Goal: Task Accomplishment & Management: Manage account settings

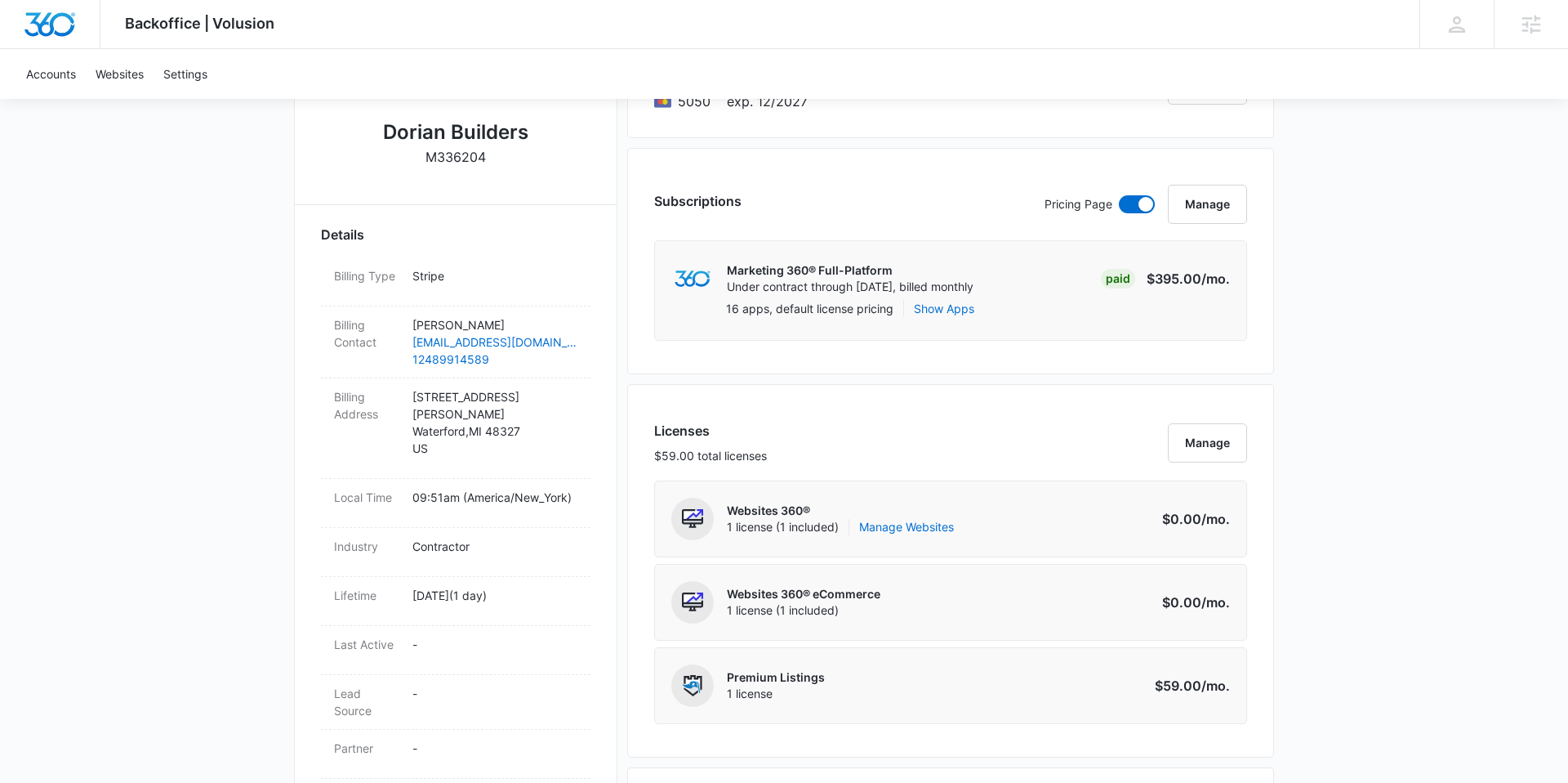
scroll to position [367, 0]
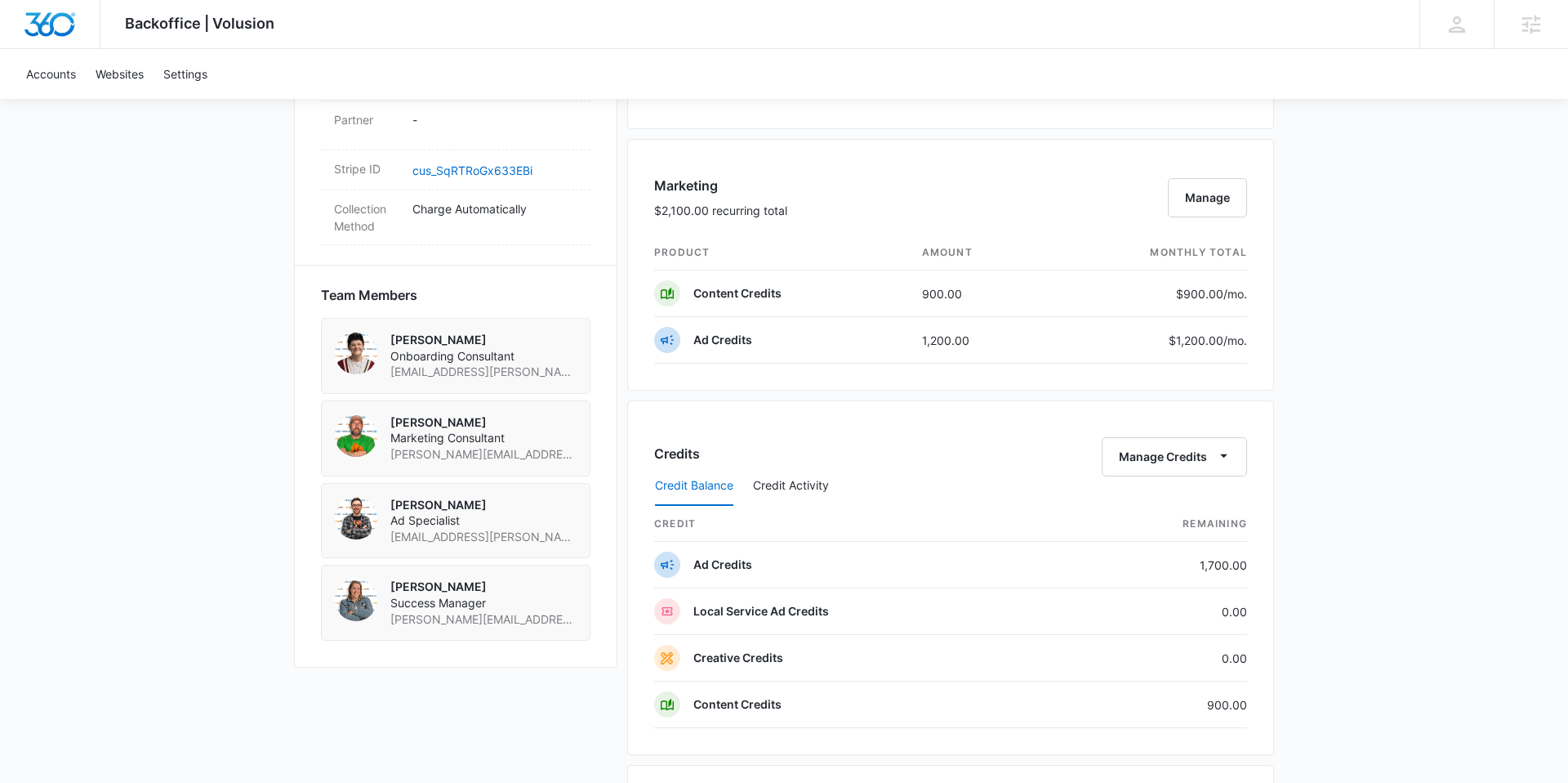
scroll to position [1015, 0]
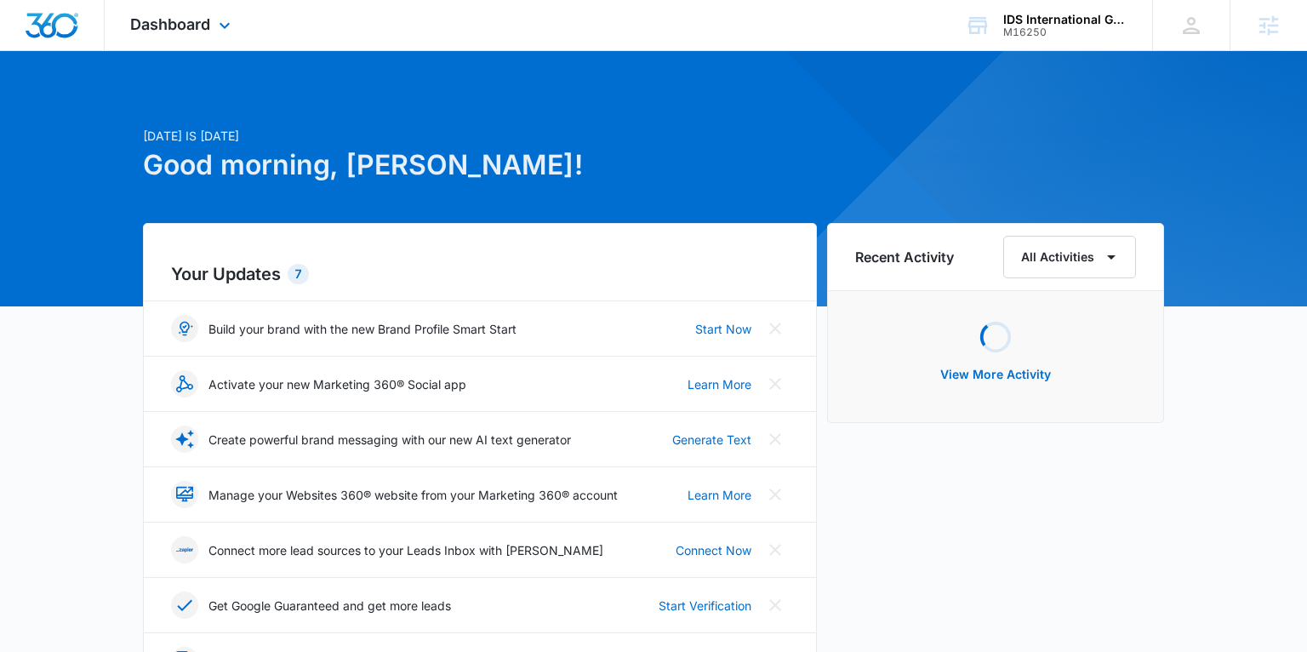
scroll to position [4, 0]
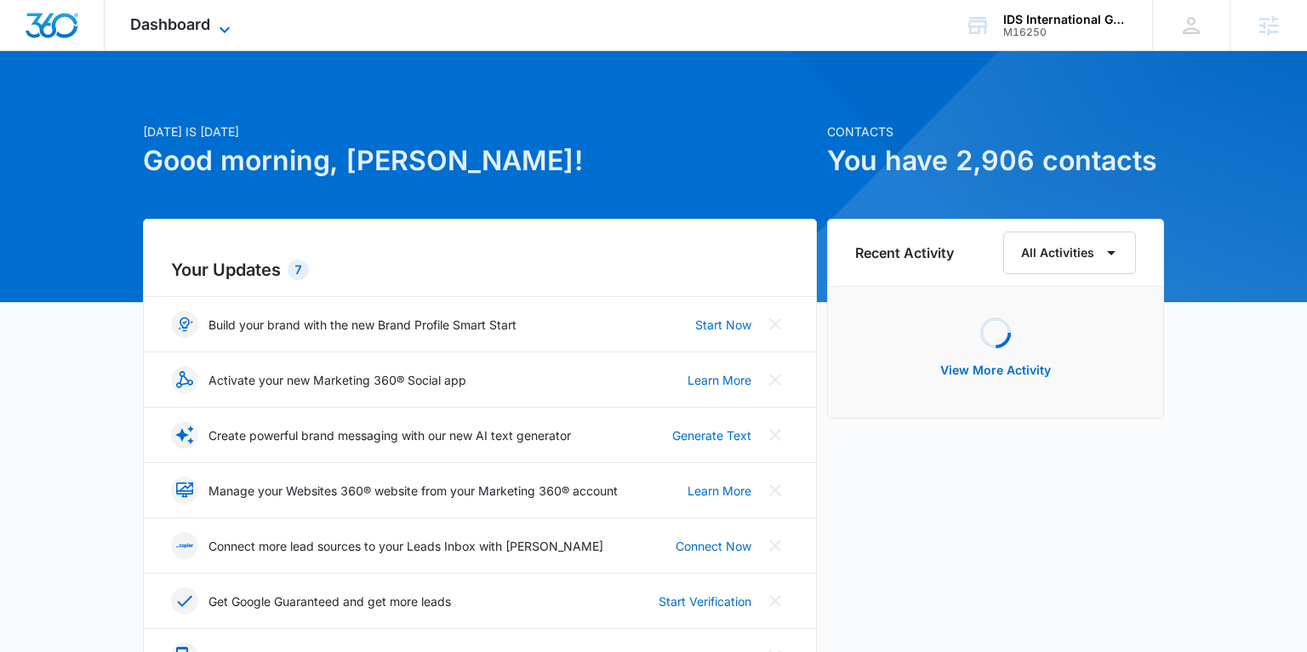
click at [177, 11] on div "Dashboard Apps Reputation Websites Forms CRM Email Social Shop Payments POS Con…" at bounding box center [183, 25] width 156 height 50
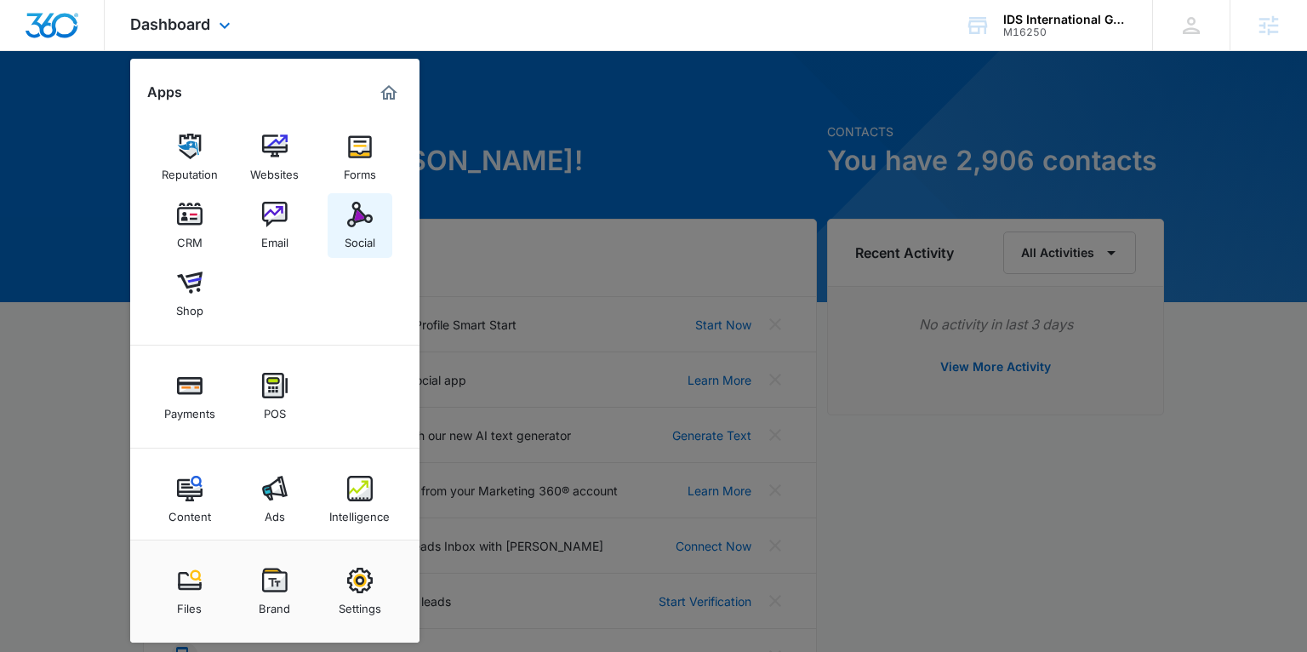
click at [371, 233] on div "Social" at bounding box center [360, 238] width 31 height 22
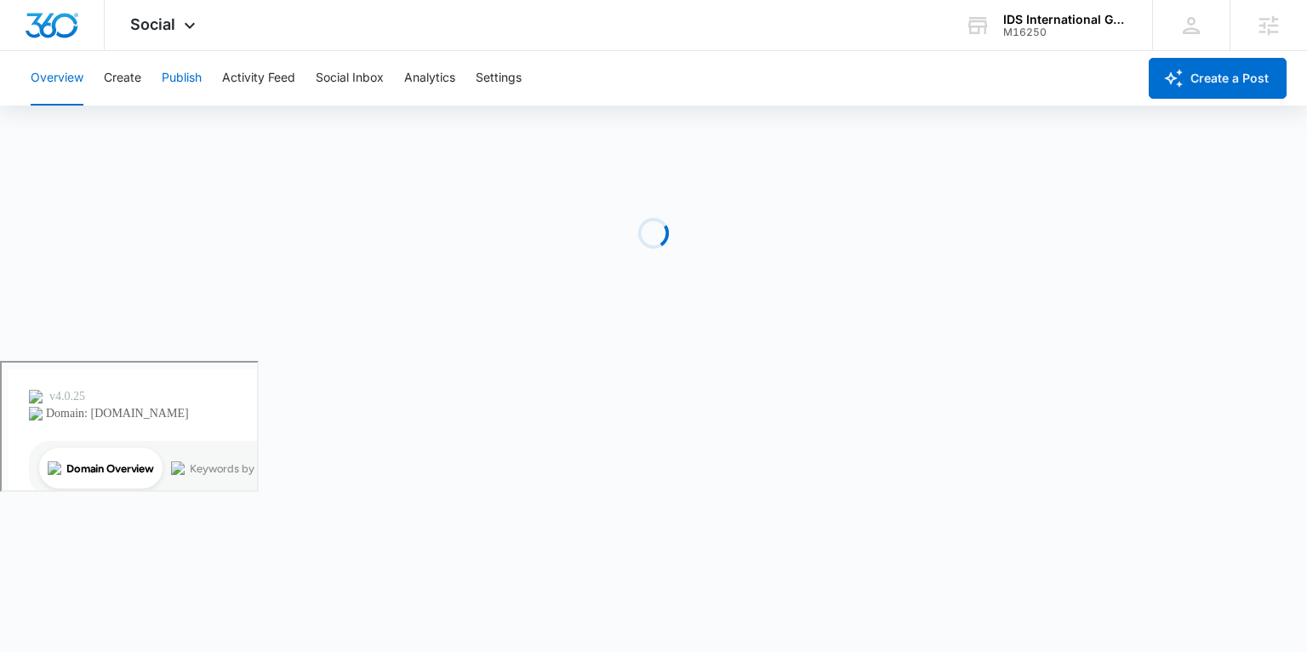
click at [182, 80] on button "Publish" at bounding box center [182, 78] width 40 height 54
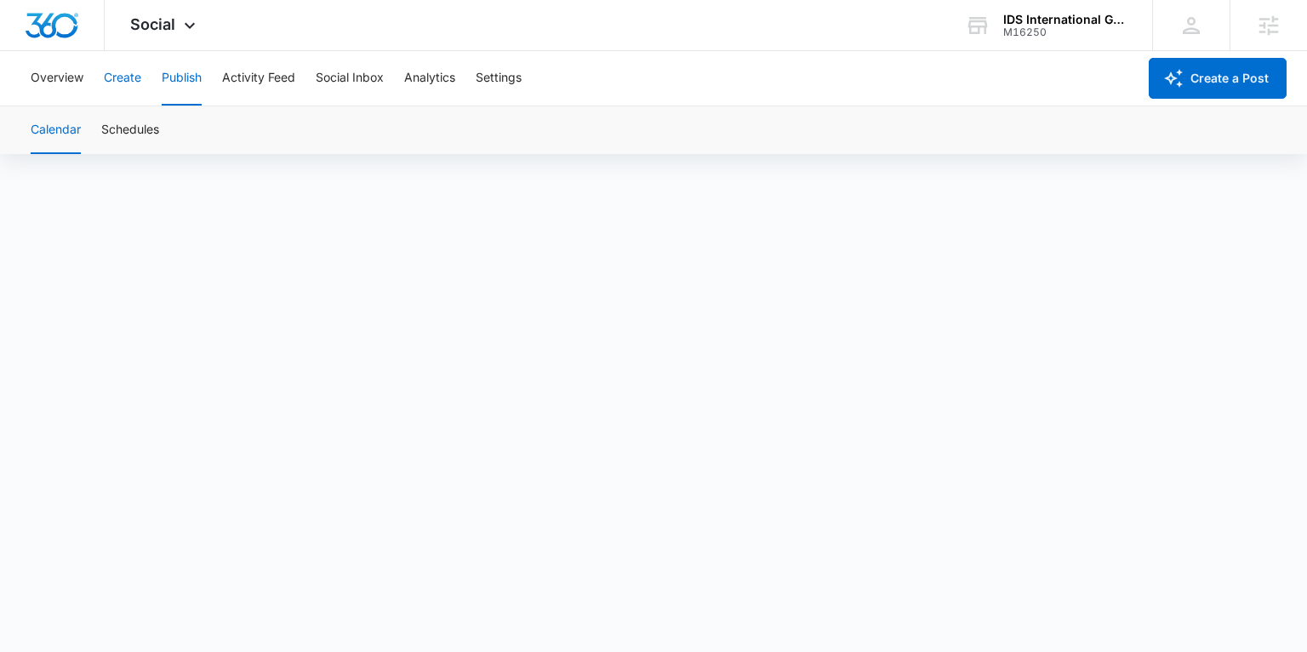
click at [124, 81] on button "Create" at bounding box center [122, 78] width 37 height 54
click at [188, 138] on button "Approvals" at bounding box center [166, 130] width 57 height 48
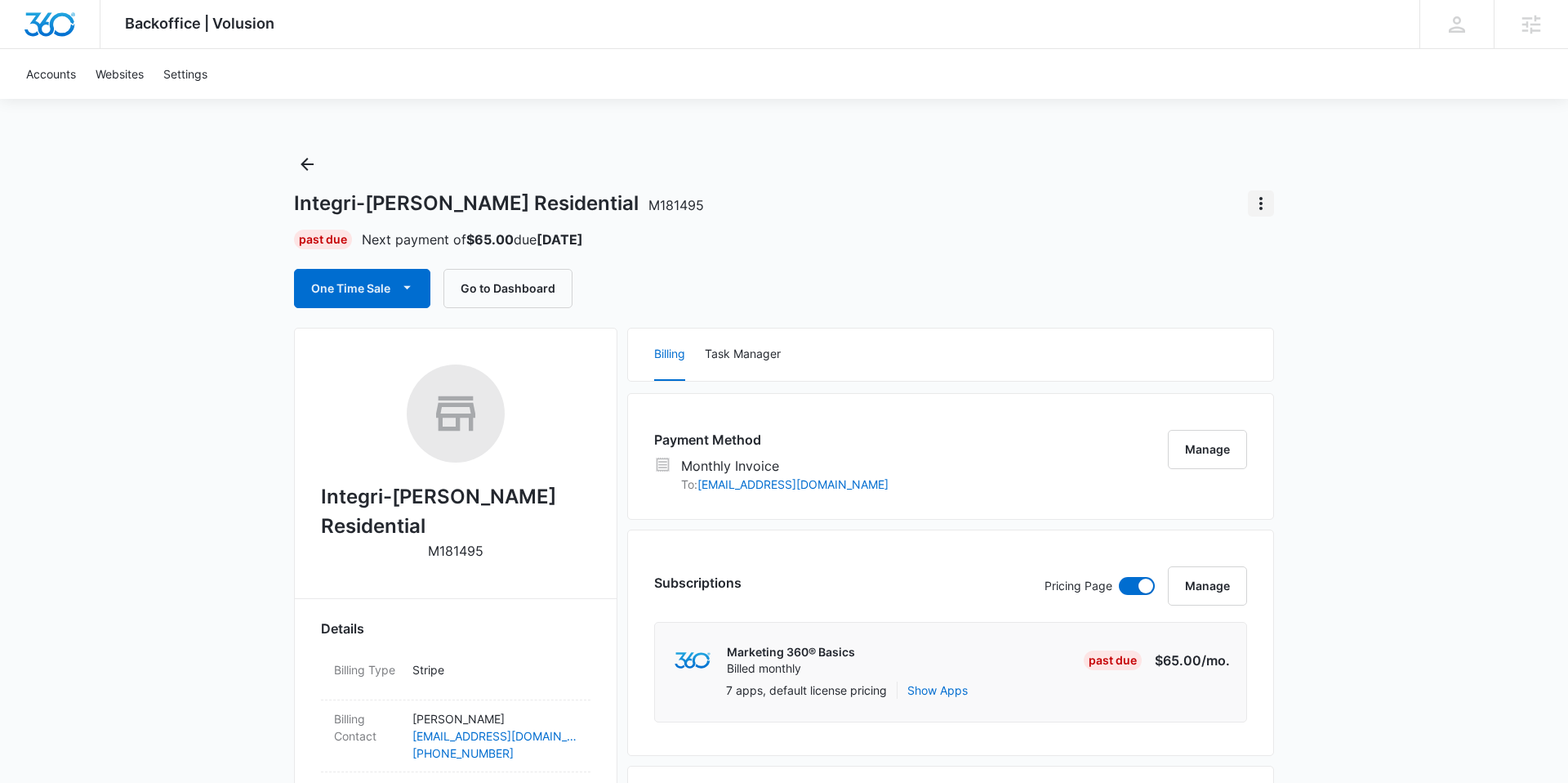
click at [1256, 203] on icon "Actions" at bounding box center [1261, 204] width 19 height 19
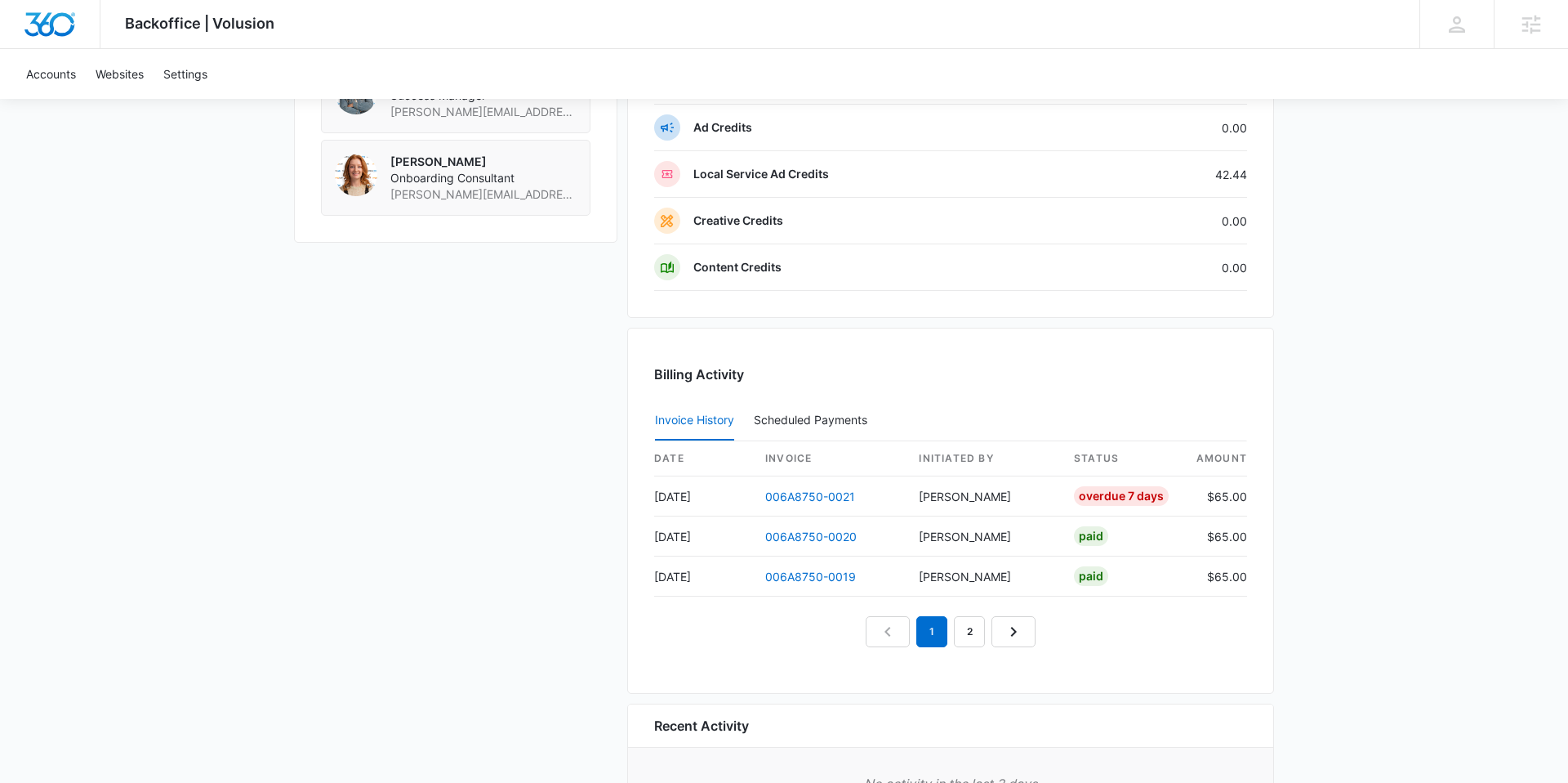
scroll to position [1567, 0]
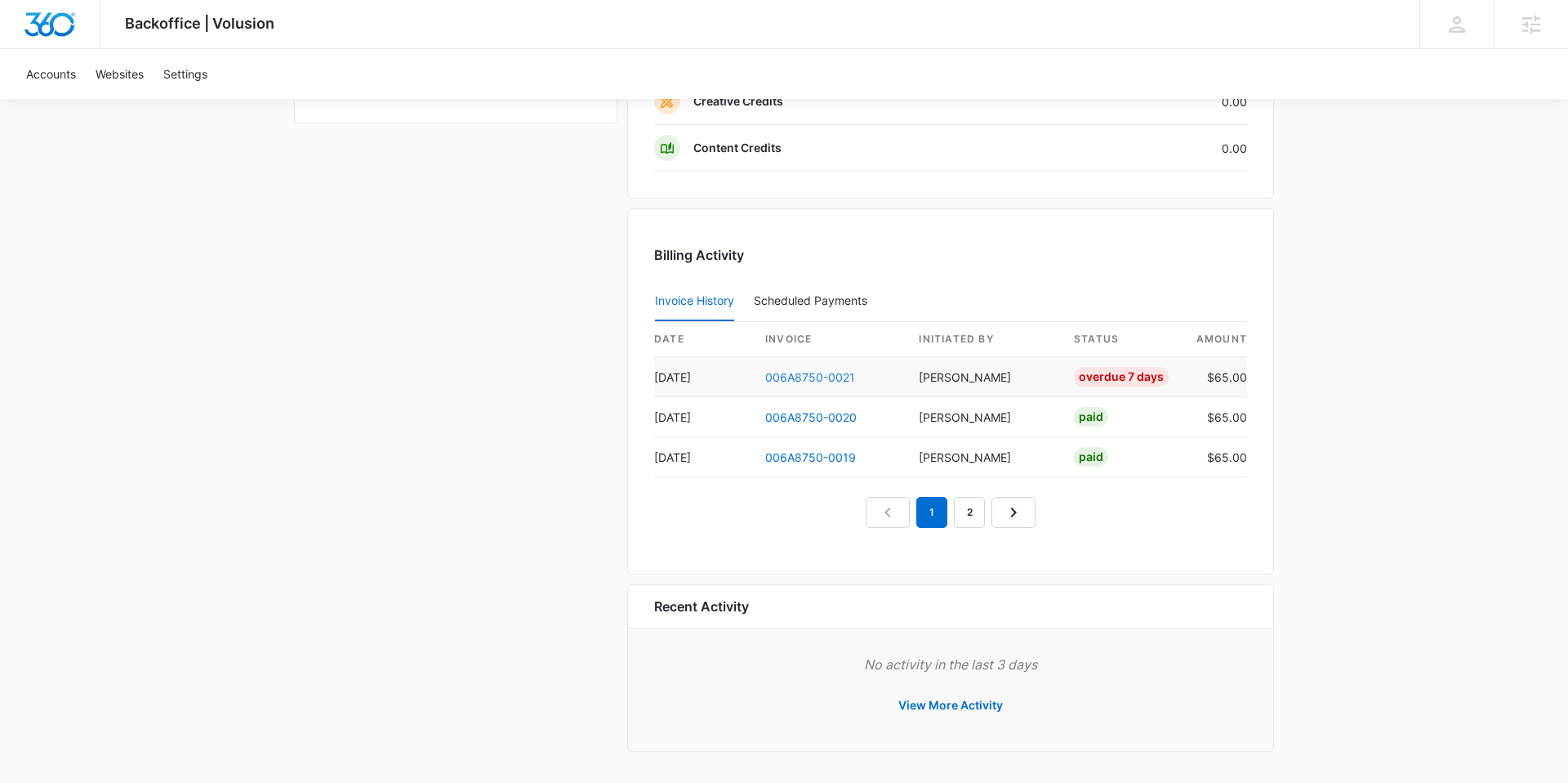
click at [831, 378] on link "006A8750-0021" at bounding box center [810, 377] width 90 height 13
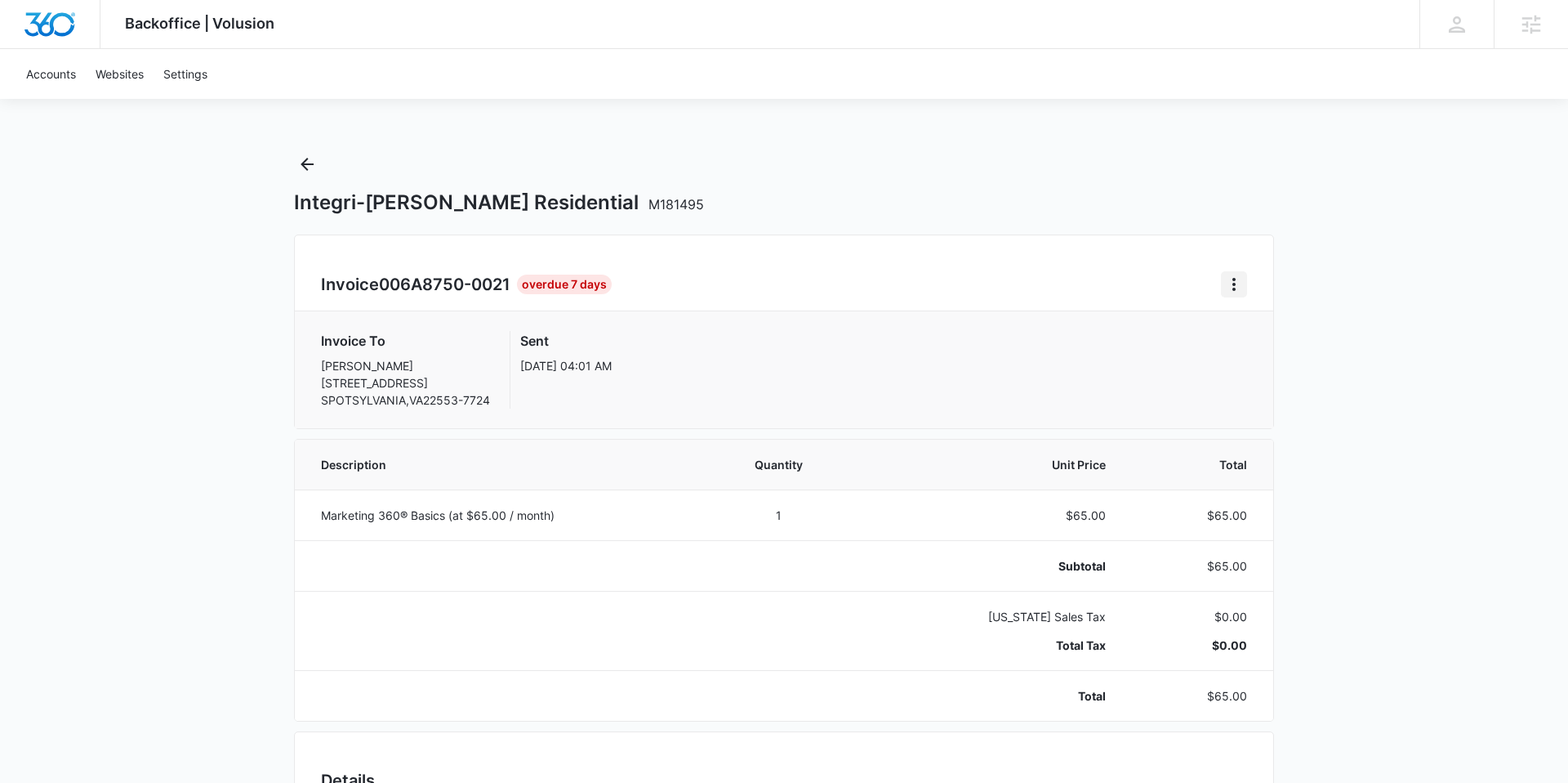
drag, startPoint x: 1234, startPoint y: 287, endPoint x: 1221, endPoint y: 293, distance: 14.3
click at [1234, 287] on icon "Home" at bounding box center [1234, 284] width 19 height 19
click at [1270, 331] on link "Download Invoice" at bounding box center [1289, 330] width 95 height 13
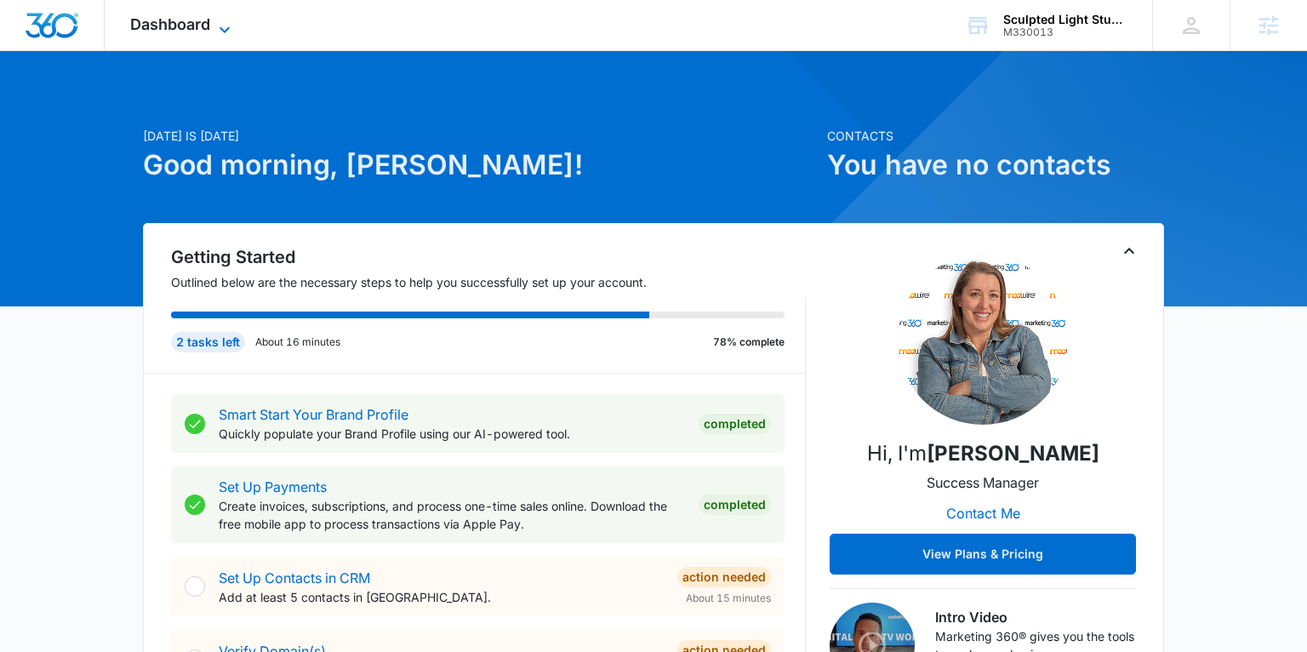
click at [161, 26] on span "Dashboard" at bounding box center [170, 24] width 80 height 18
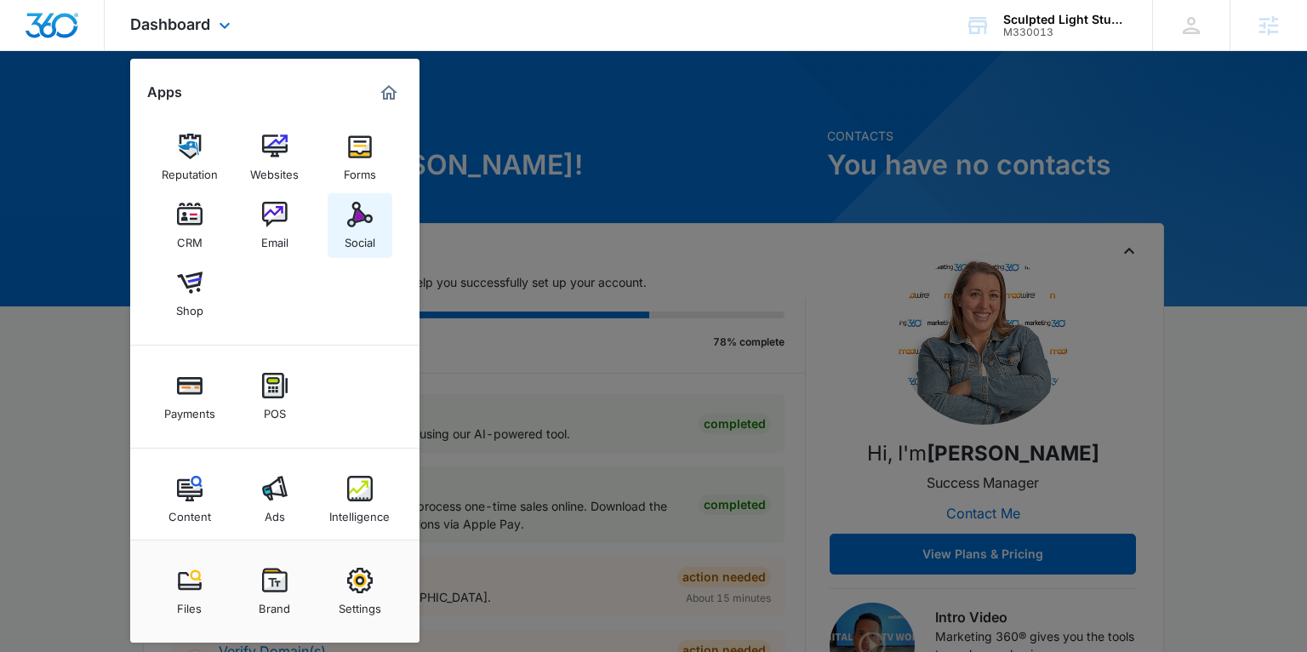
click at [365, 231] on div "Social" at bounding box center [360, 238] width 31 height 22
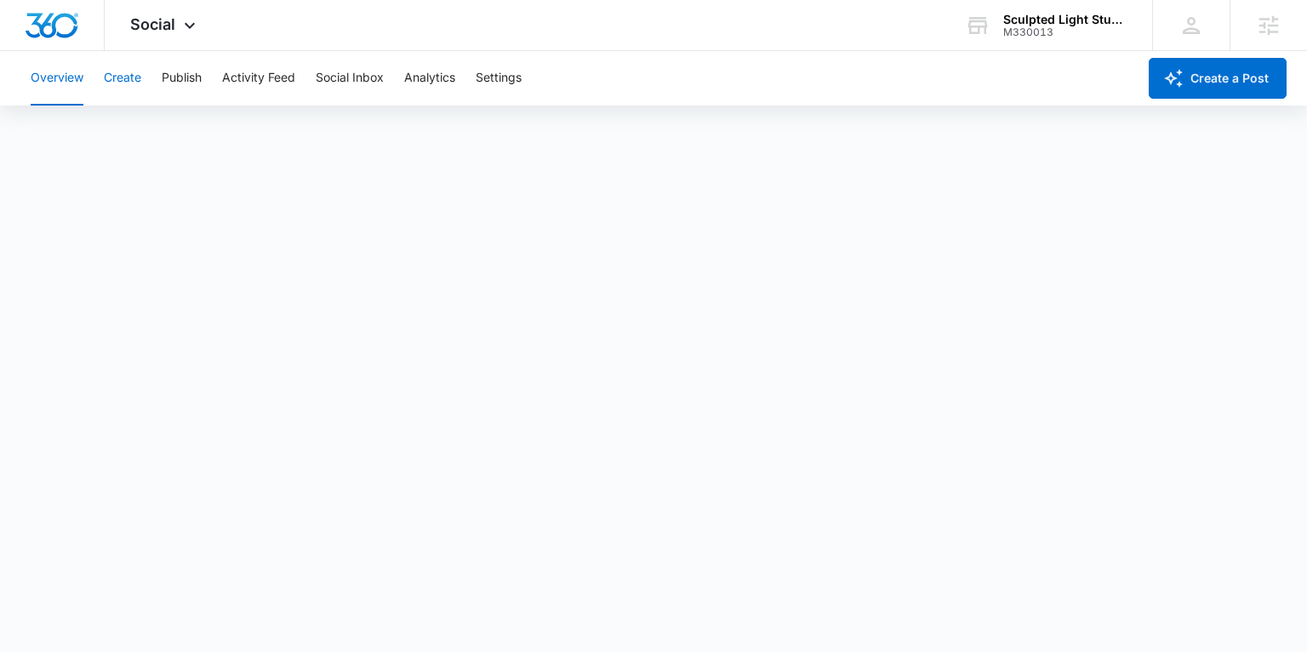
click at [131, 74] on button "Create" at bounding box center [122, 78] width 37 height 54
click at [179, 76] on button "Publish" at bounding box center [182, 78] width 40 height 54
click at [126, 81] on button "Create" at bounding box center [122, 78] width 37 height 54
click at [160, 131] on button "Approvals" at bounding box center [166, 130] width 57 height 48
click at [145, 15] on span "Social" at bounding box center [152, 24] width 45 height 18
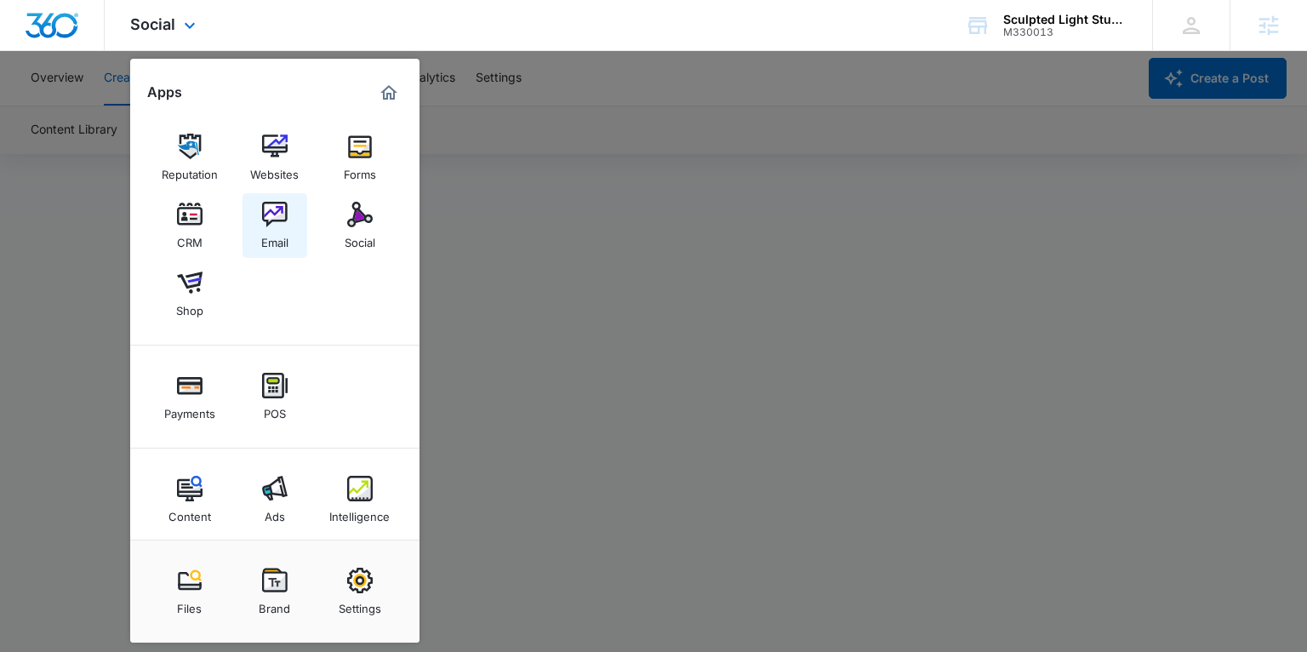
click at [279, 241] on div "Email" at bounding box center [274, 238] width 27 height 22
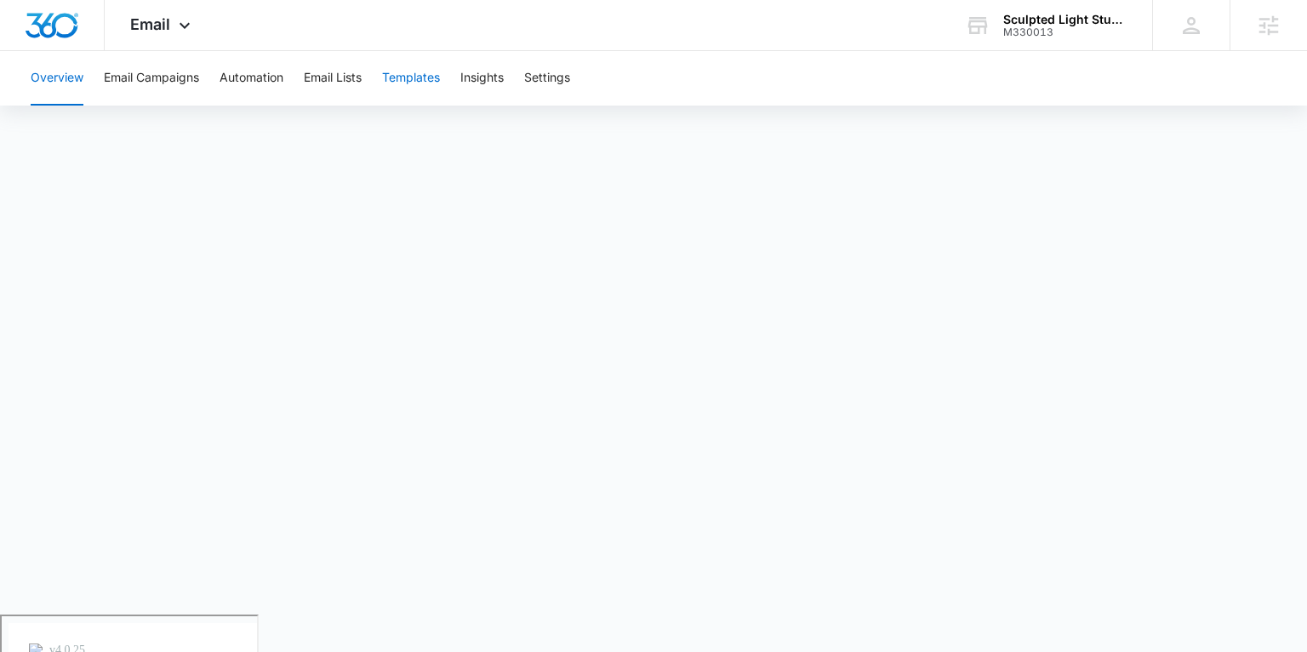
click at [403, 78] on button "Templates" at bounding box center [411, 78] width 58 height 54
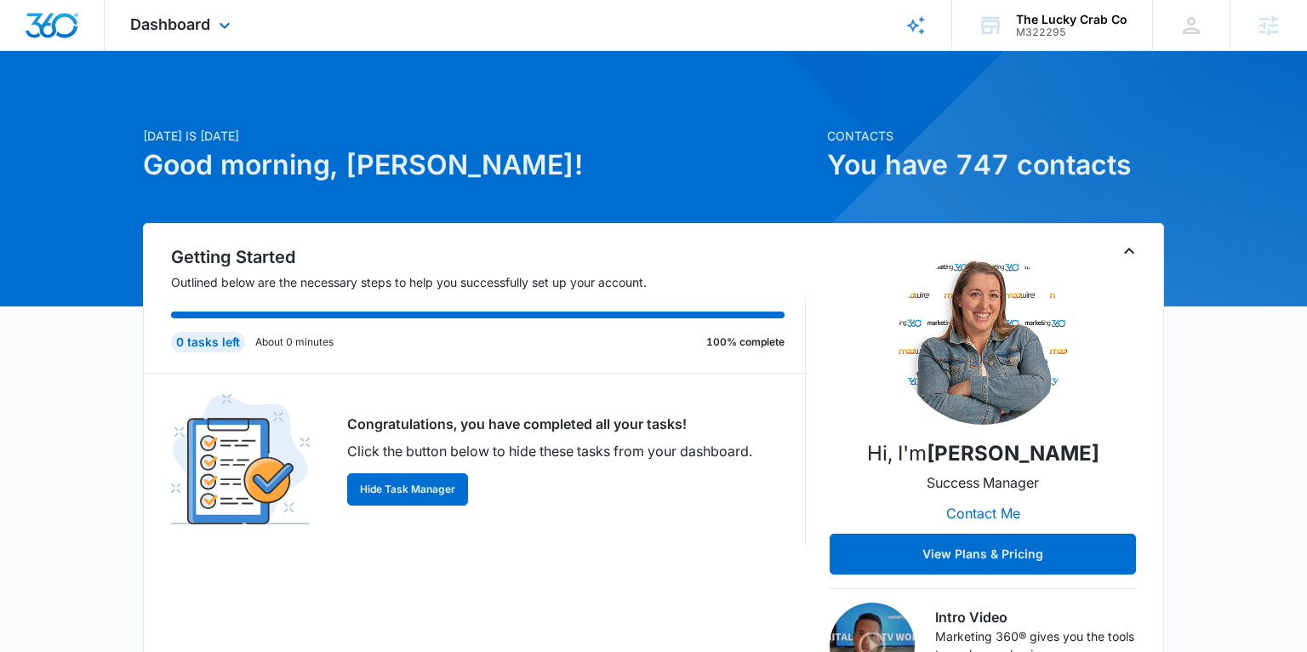
click at [211, 25] on div "Dashboard Apps Reputation Websites Forms CRM Email Social Shop Payments POS Con…" at bounding box center [183, 25] width 156 height 50
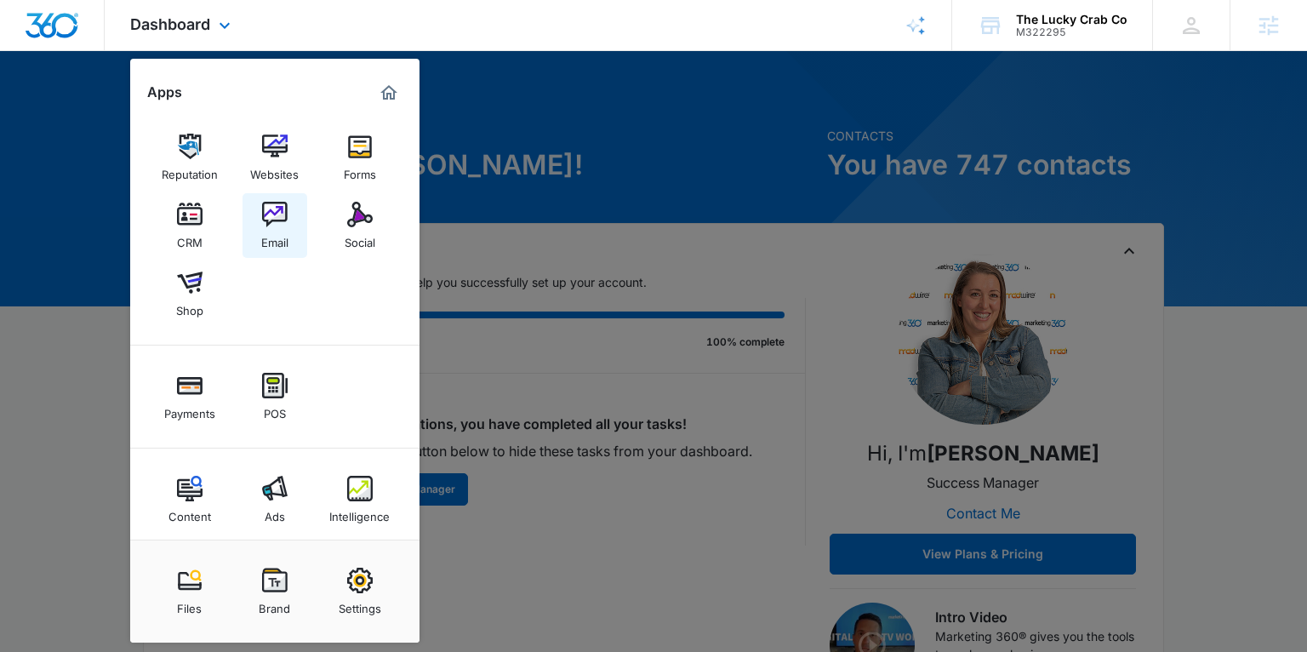
click at [258, 232] on link "Email" at bounding box center [274, 225] width 65 height 65
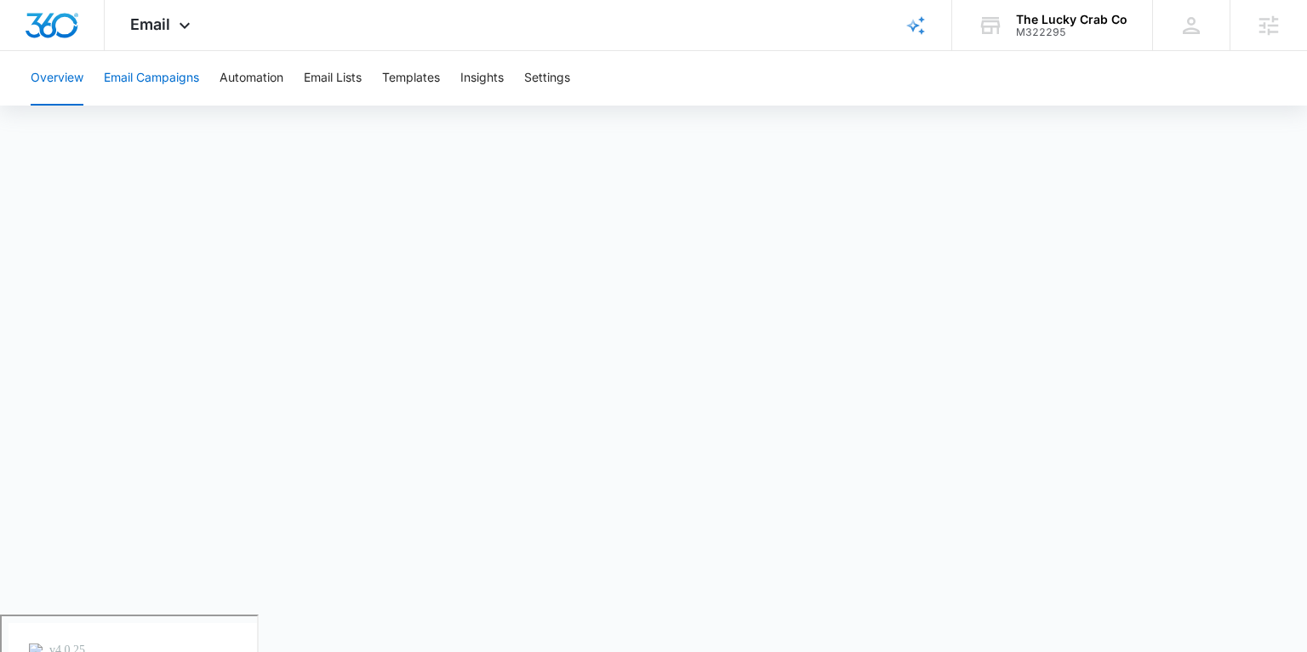
click at [147, 77] on button "Email Campaigns" at bounding box center [151, 78] width 95 height 54
click at [421, 80] on button "Templates" at bounding box center [411, 78] width 58 height 54
click at [134, 76] on button "Email Campaigns" at bounding box center [151, 78] width 95 height 54
click at [171, 77] on button "Email Campaigns" at bounding box center [151, 78] width 95 height 54
click at [160, 80] on button "Email Campaigns" at bounding box center [151, 78] width 95 height 54
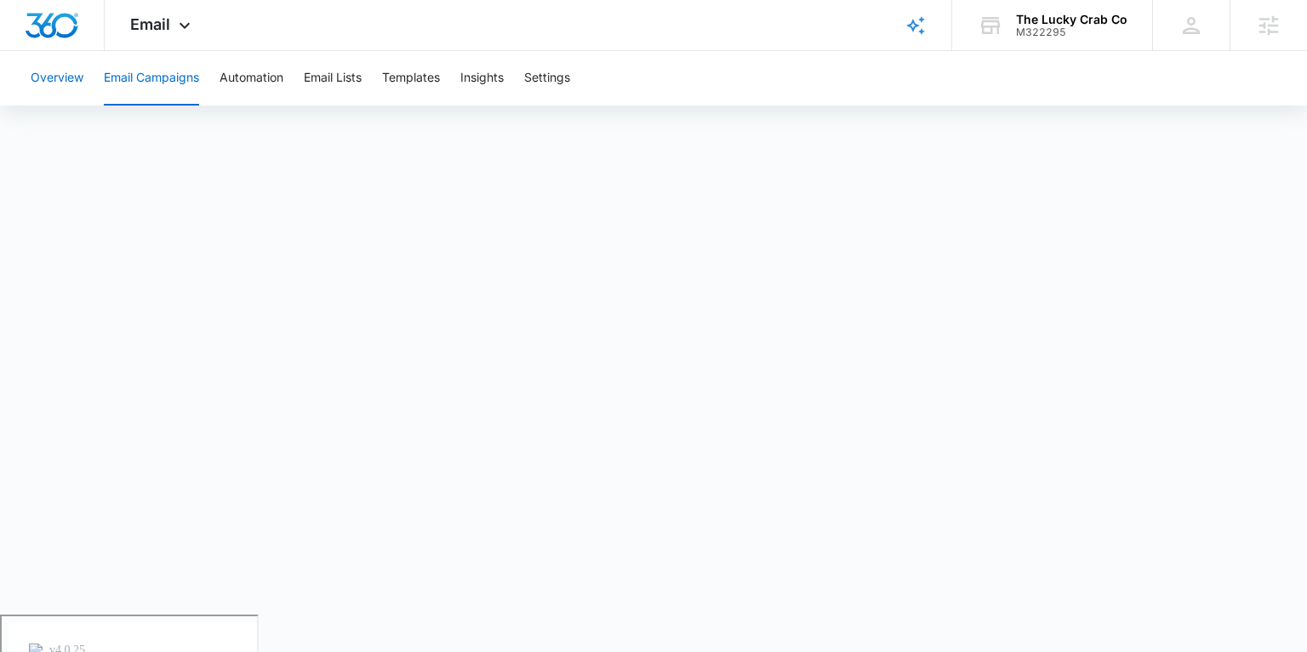
click at [66, 76] on button "Overview" at bounding box center [57, 78] width 53 height 54
click at [150, 80] on button "Email Campaigns" at bounding box center [151, 78] width 95 height 54
